Goal: Navigation & Orientation: Find specific page/section

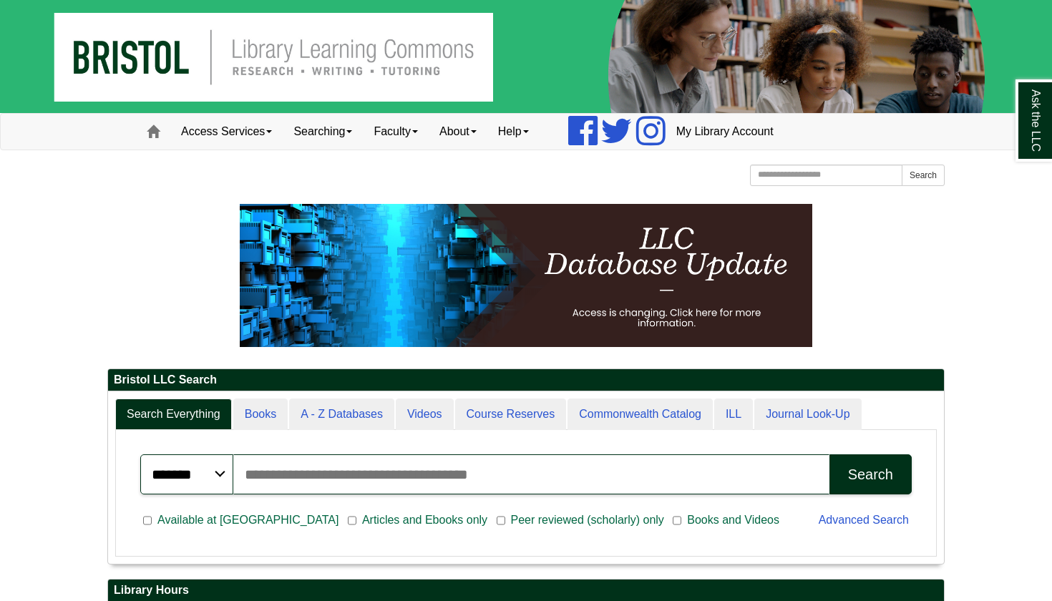
click at [161, 219] on p at bounding box center [526, 275] width 838 height 143
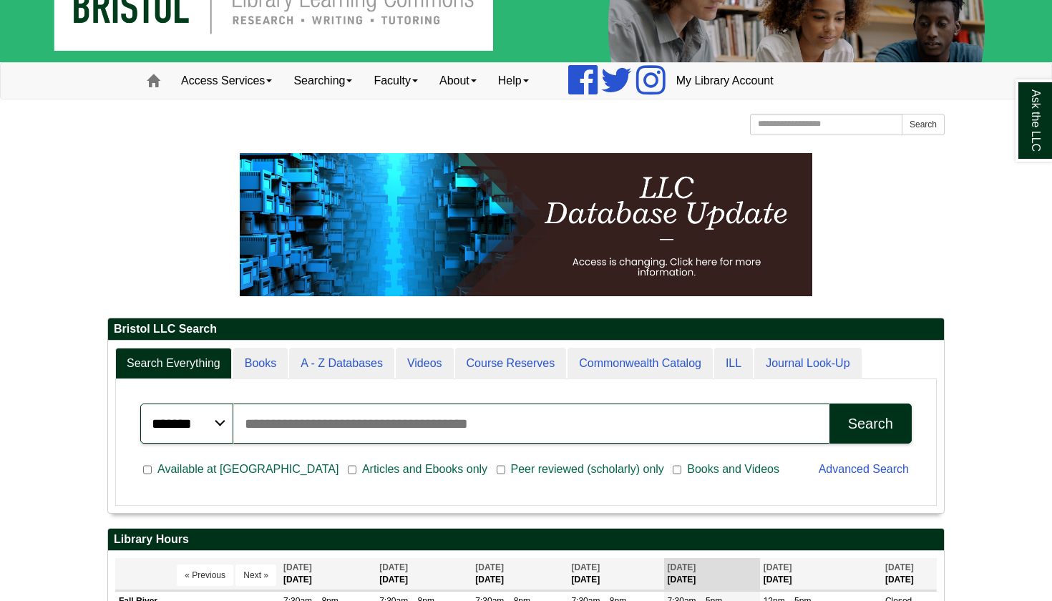
scroll to position [-6, 0]
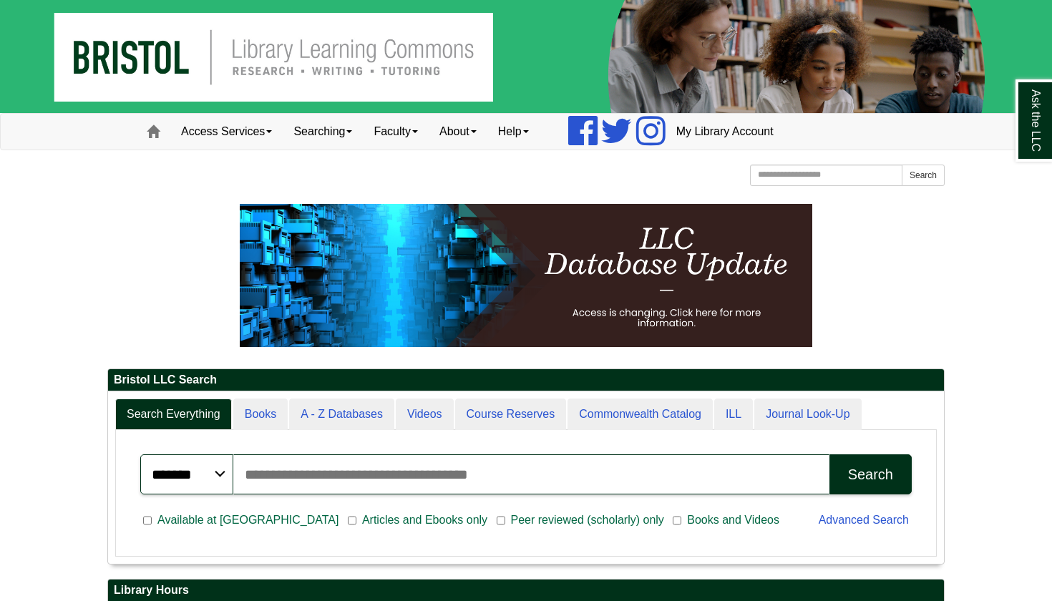
click at [278, 38] on img at bounding box center [526, 56] width 1052 height 113
click at [332, 50] on img at bounding box center [526, 56] width 1052 height 113
click at [318, 120] on link "Searching" at bounding box center [323, 132] width 80 height 36
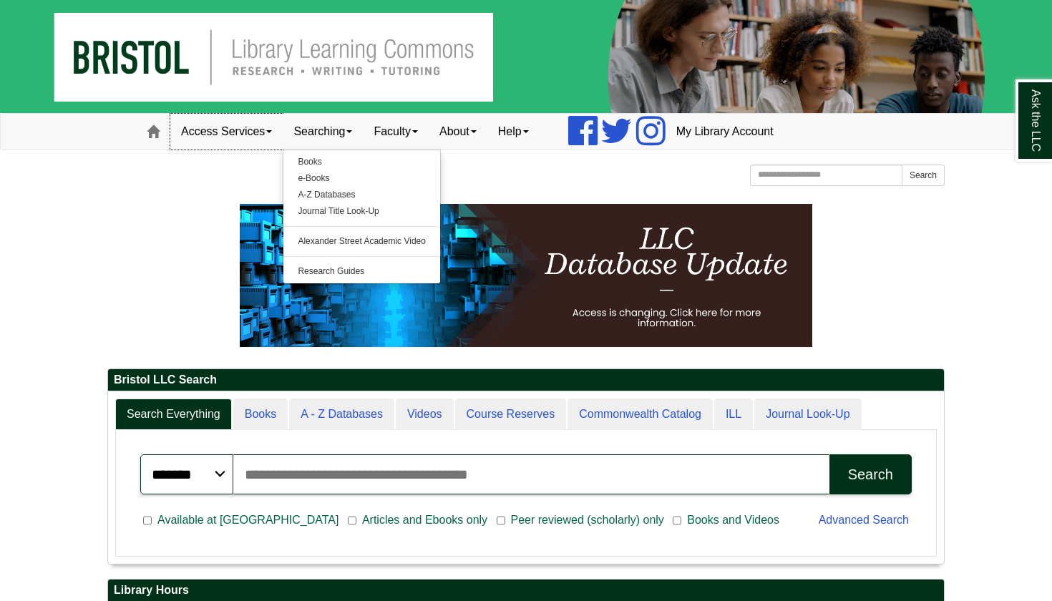
click at [262, 130] on link "Access Services" at bounding box center [226, 132] width 112 height 36
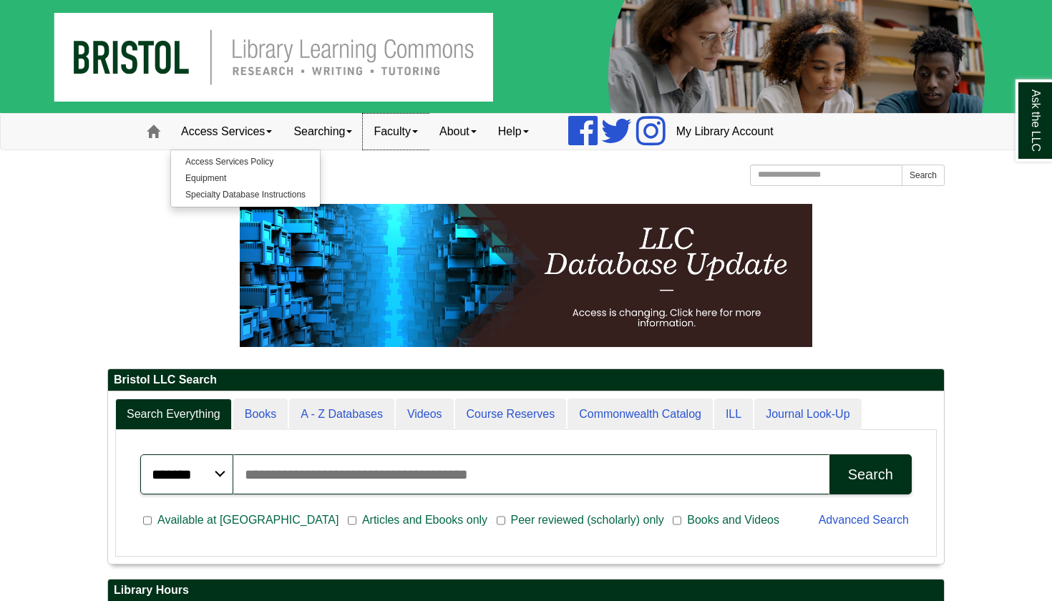
click at [402, 132] on link "Faculty" at bounding box center [396, 132] width 66 height 36
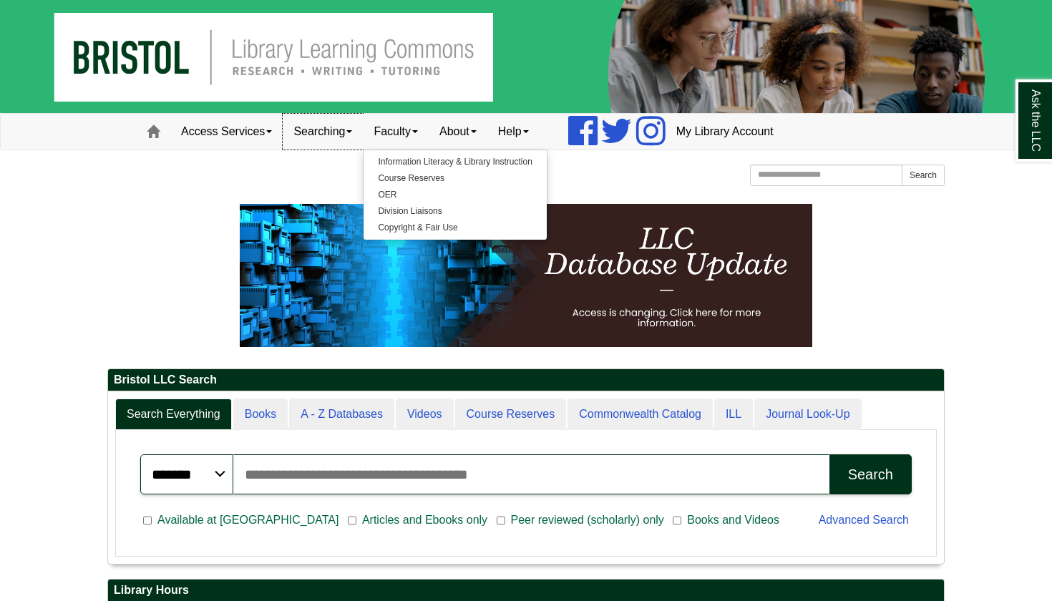
click at [352, 131] on span at bounding box center [349, 131] width 6 height 3
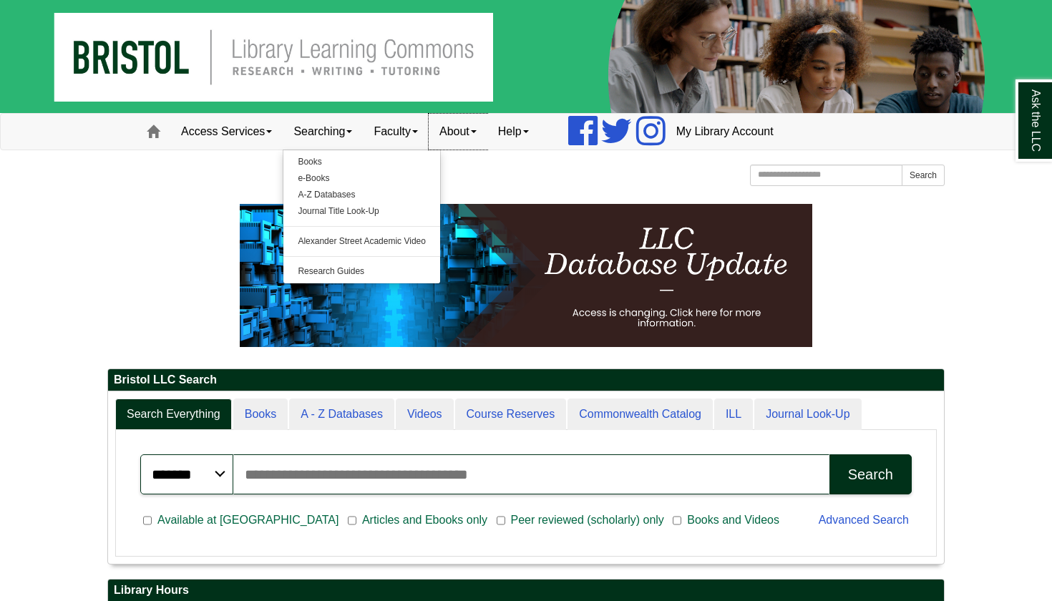
click at [452, 120] on link "About" at bounding box center [458, 132] width 59 height 36
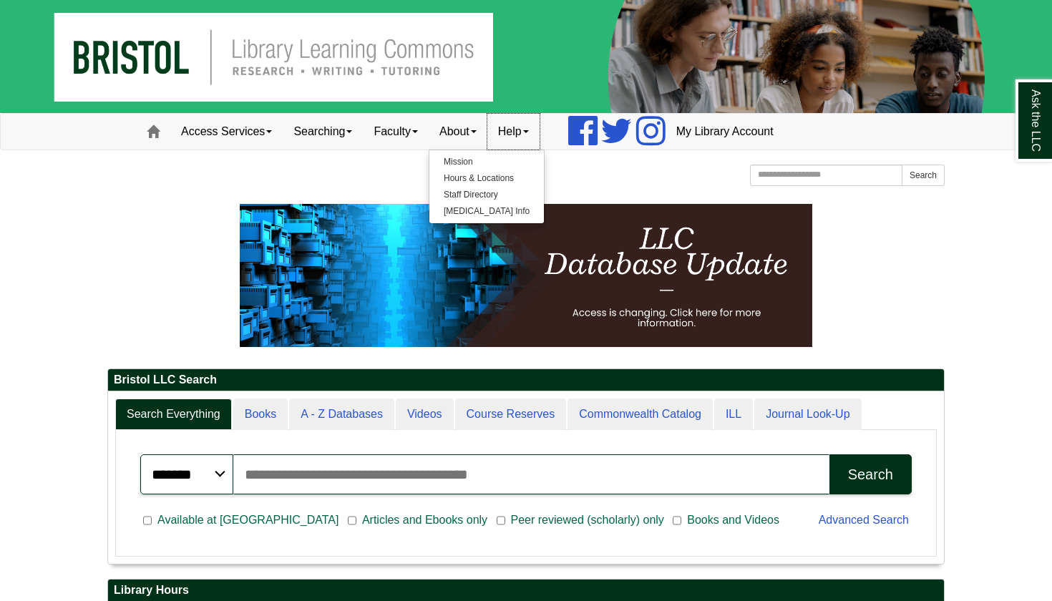
click at [536, 134] on link "Help" at bounding box center [513, 132] width 52 height 36
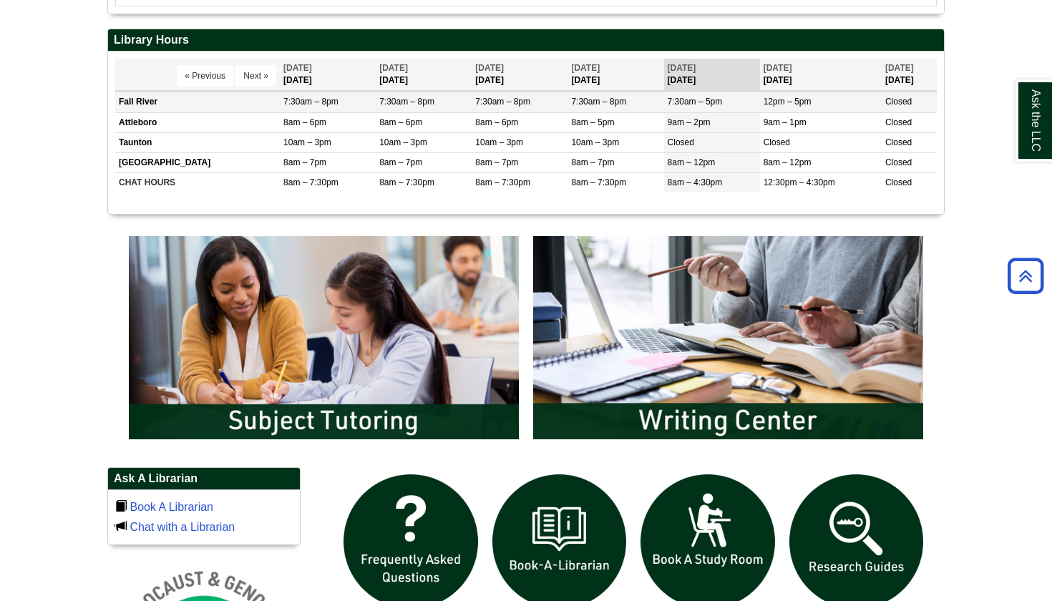
scroll to position [617, 0]
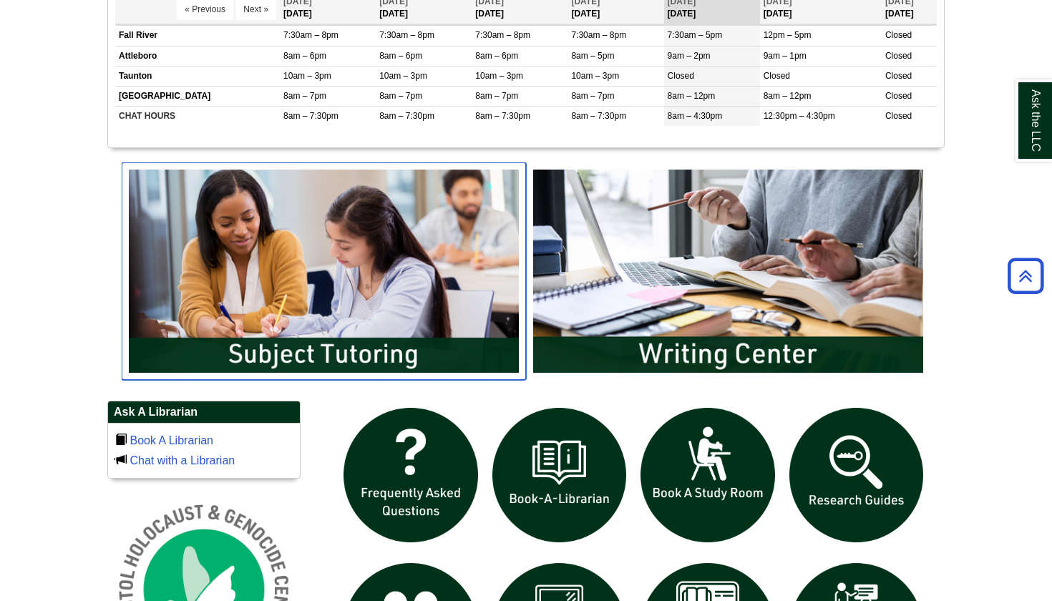
click at [481, 263] on img "slideshow" at bounding box center [324, 271] width 404 height 218
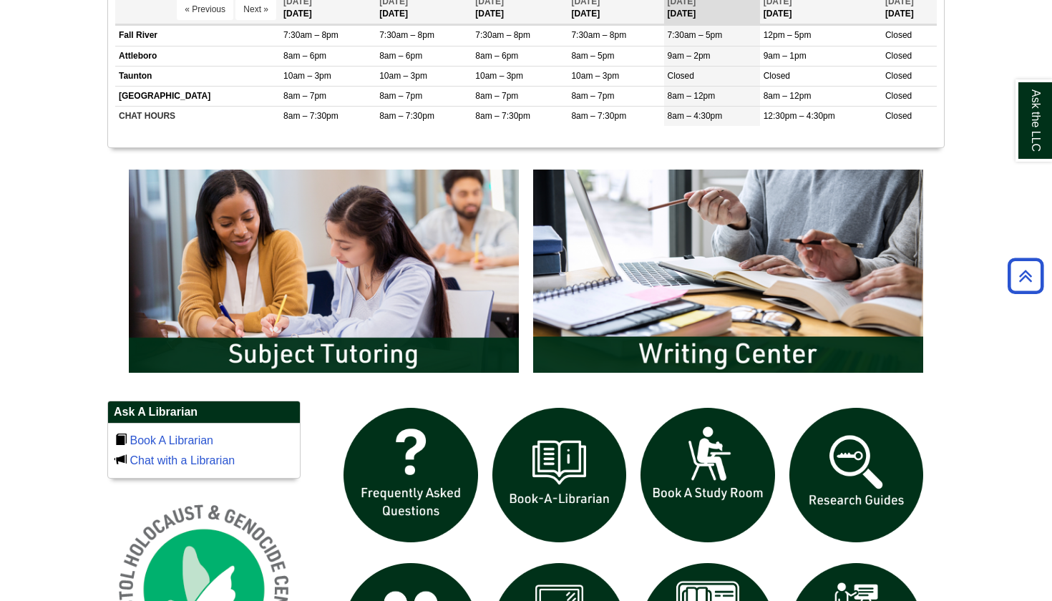
click at [975, 211] on body "Skip to Main Content Toggle navigation Home Access Services Access Services Pol…" at bounding box center [526, 281] width 1052 height 1796
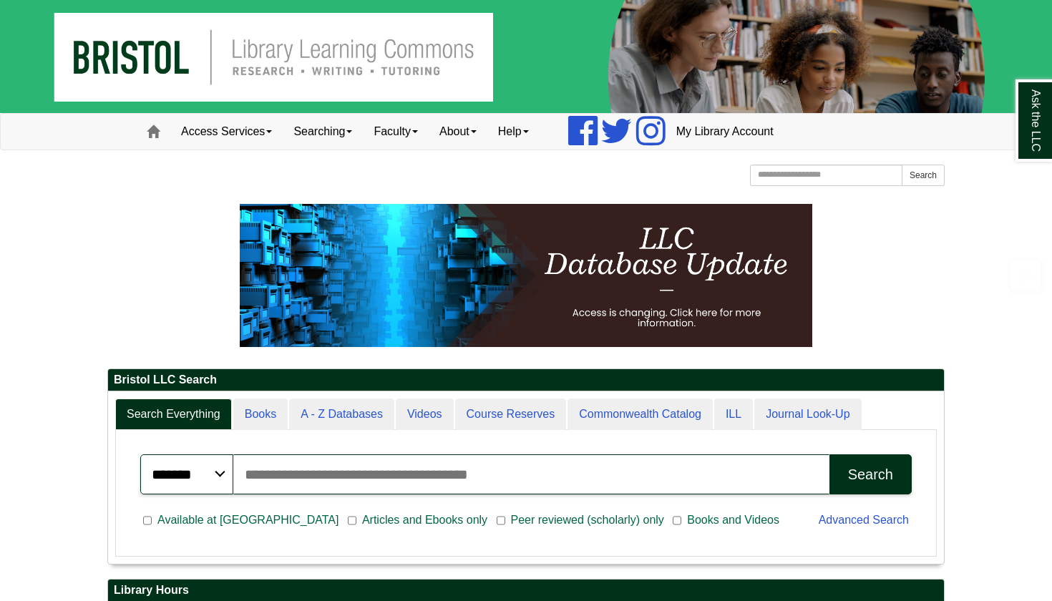
scroll to position [0, 0]
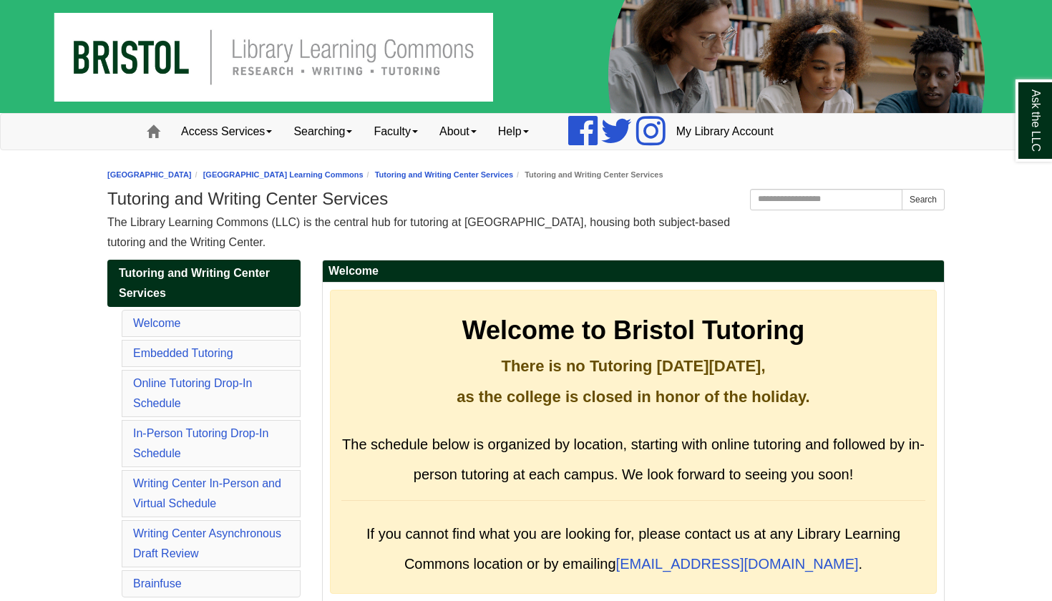
click at [500, 241] on div "The Library Learning Commons (LLC) is the central hub for tutoring at [GEOGRAPH…" at bounding box center [526, 233] width 838 height 40
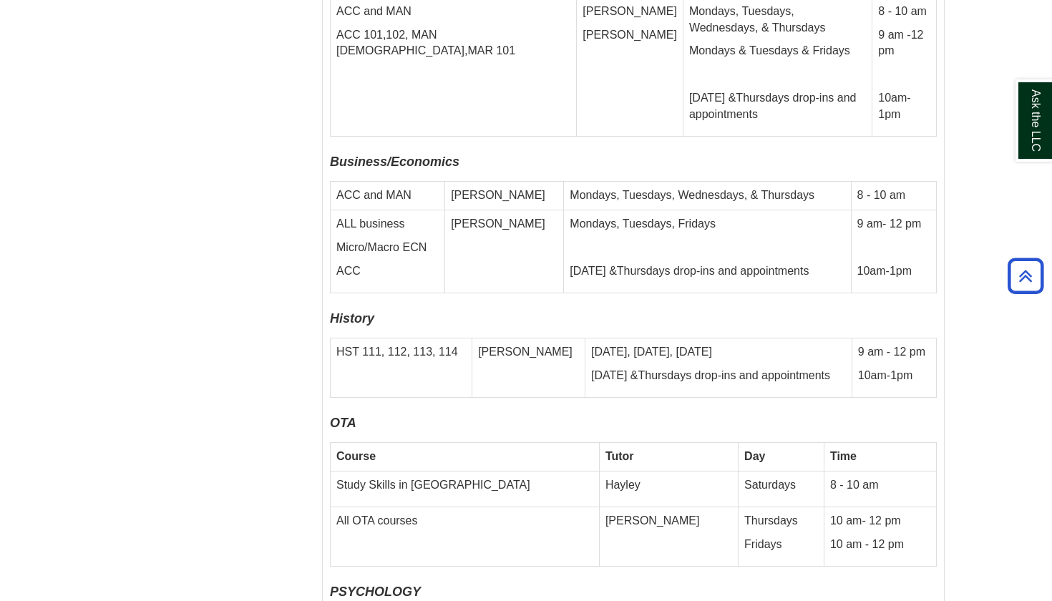
scroll to position [5834, 0]
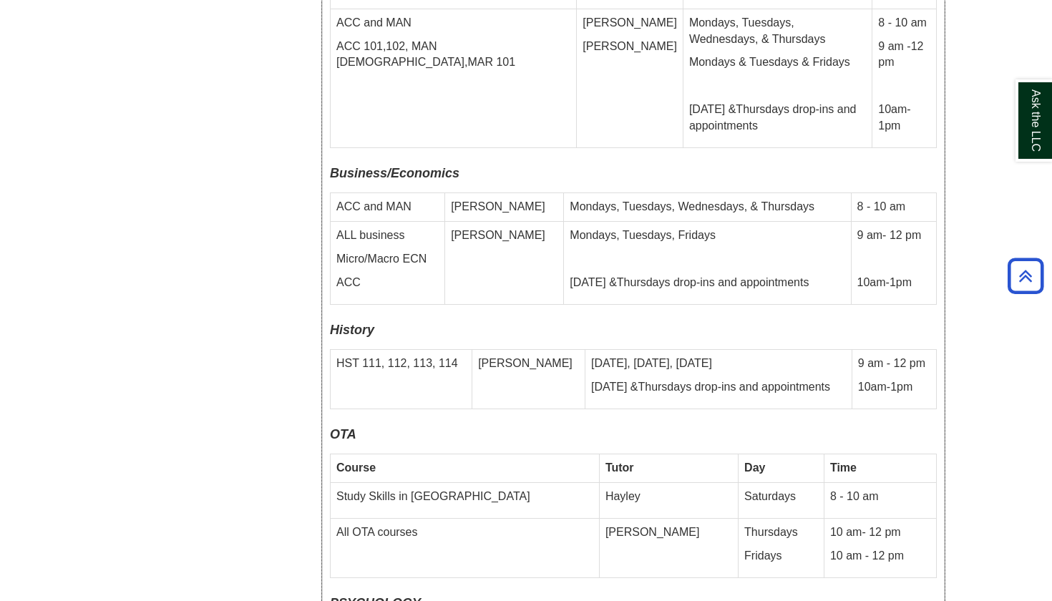
click at [418, 483] on td "Study Skills in [GEOGRAPHIC_DATA]" at bounding box center [465, 501] width 269 height 36
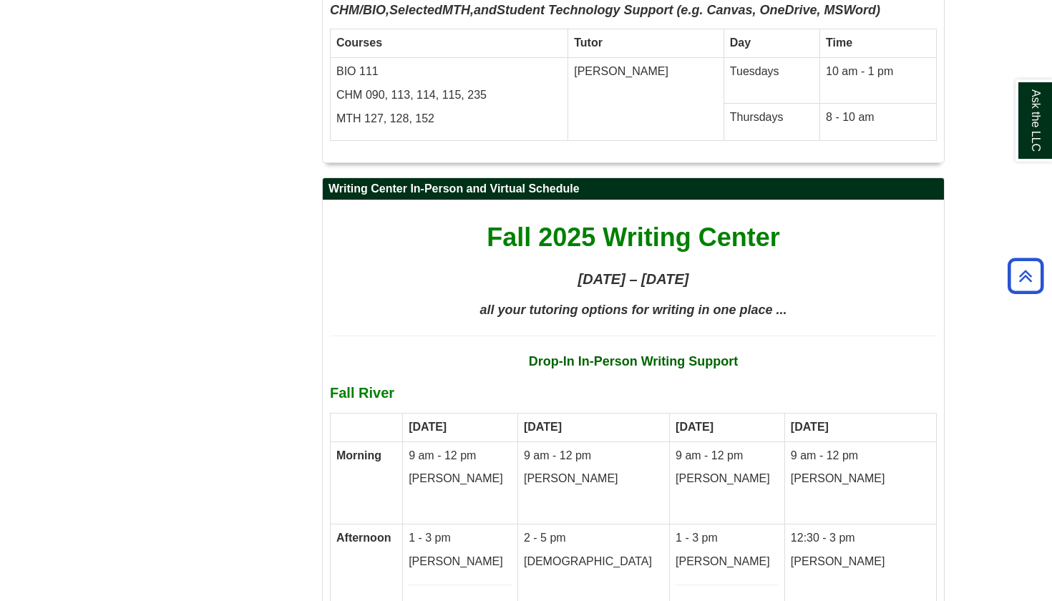
scroll to position [7521, 0]
